Goal: Find contact information: Find contact information

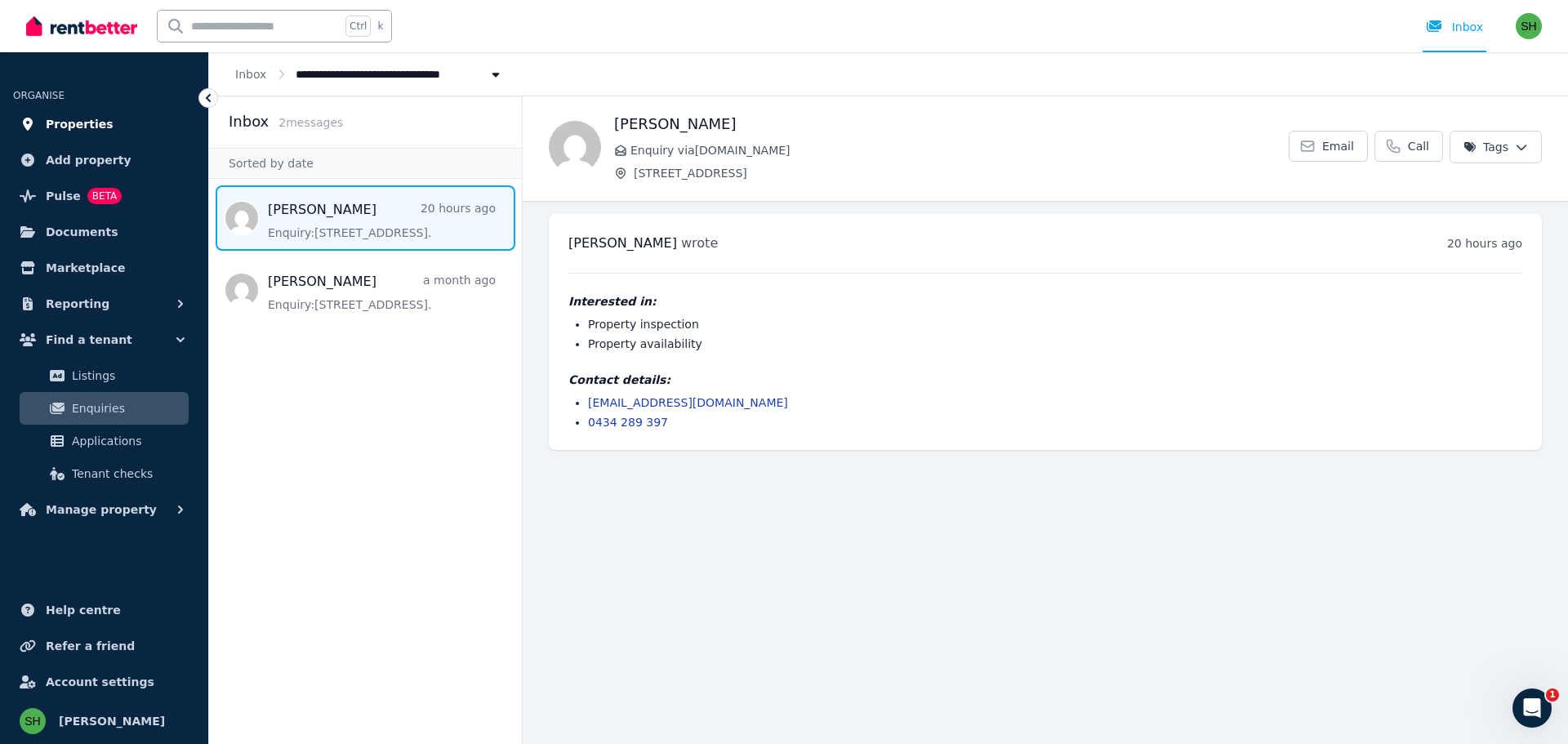
click at [72, 124] on span "Properties" at bounding box center [79, 124] width 68 height 20
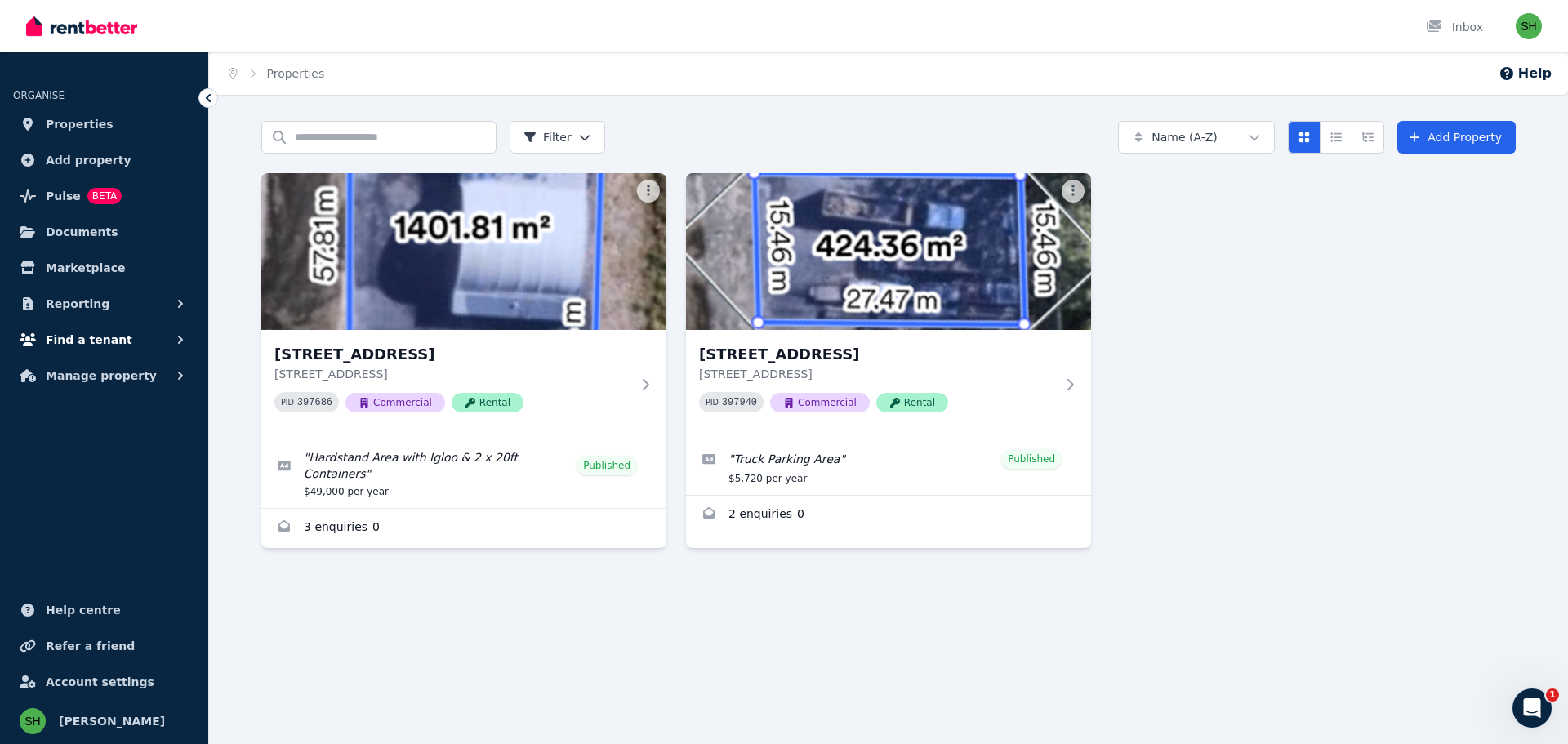
click at [57, 342] on span "Find a tenant" at bounding box center [89, 339] width 87 height 20
click at [87, 416] on span "Enquiries" at bounding box center [127, 407] width 111 height 20
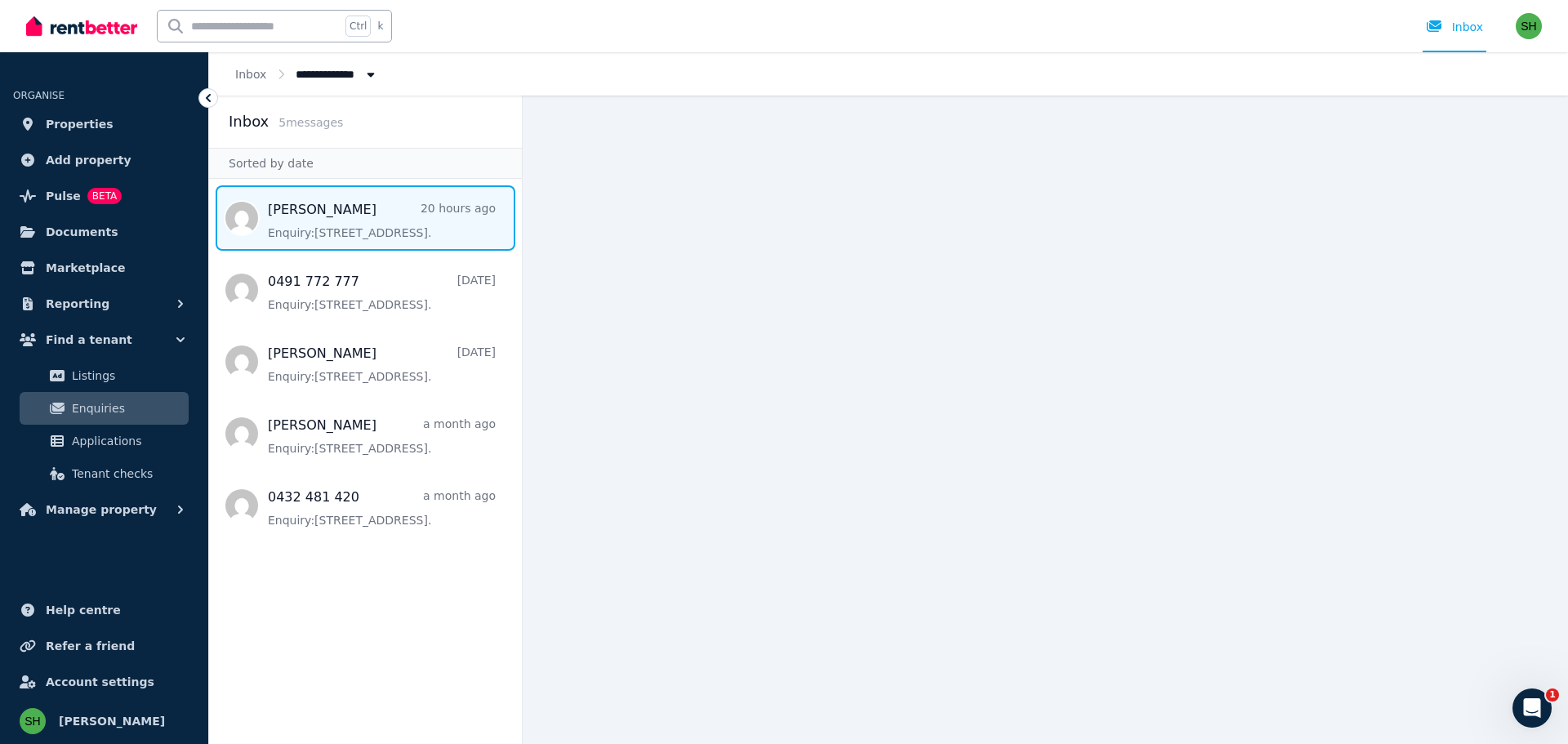
click at [372, 229] on span "Message list" at bounding box center [365, 217] width 313 height 65
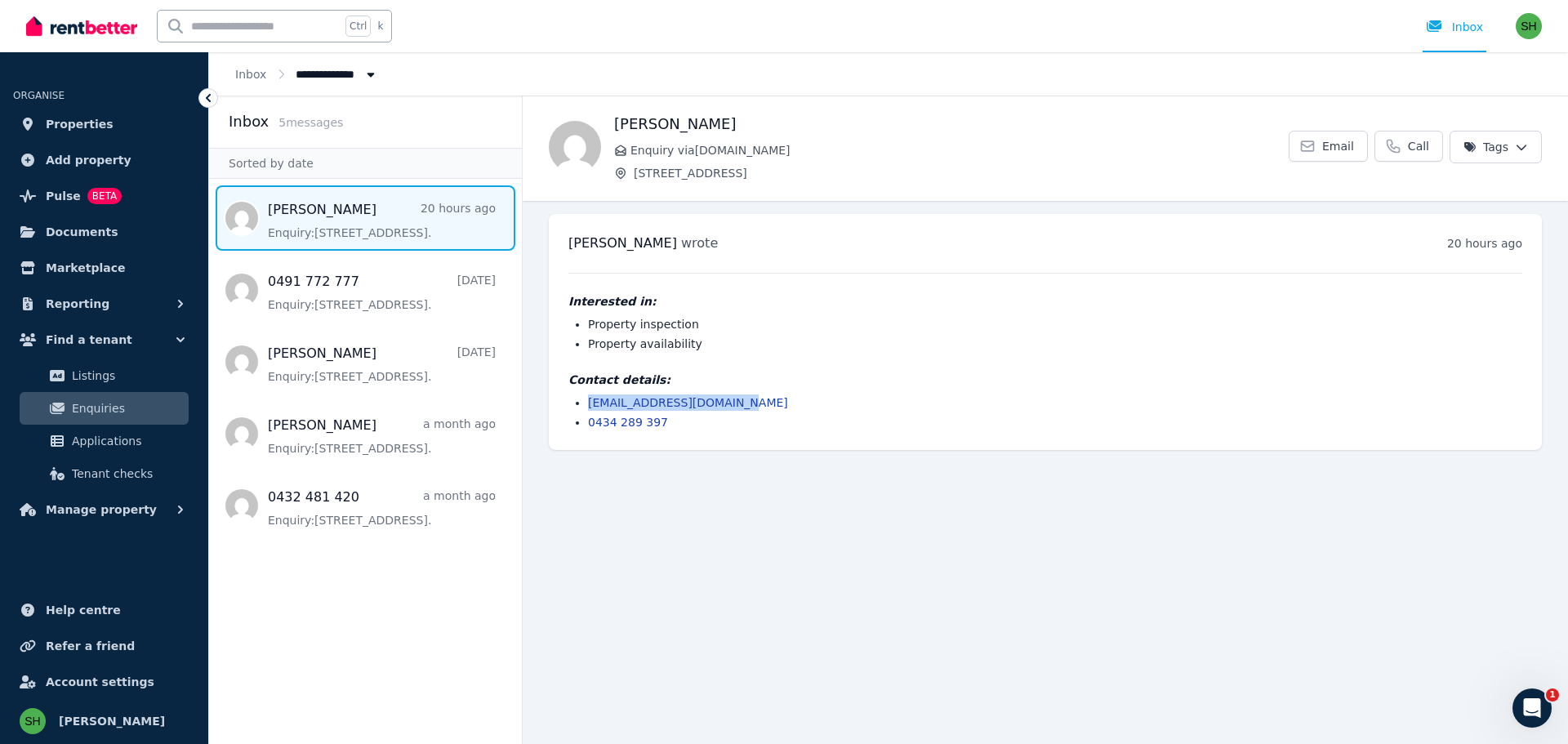
drag, startPoint x: 721, startPoint y: 400, endPoint x: 583, endPoint y: 404, distance: 138.1
click at [583, 404] on ul "[EMAIL_ADDRESS][DOMAIN_NAME] 0434 289 397" at bounding box center [1045, 412] width 953 height 36
copy link "[EMAIL_ADDRESS][DOMAIN_NAME]"
